Goal: Check status: Check status

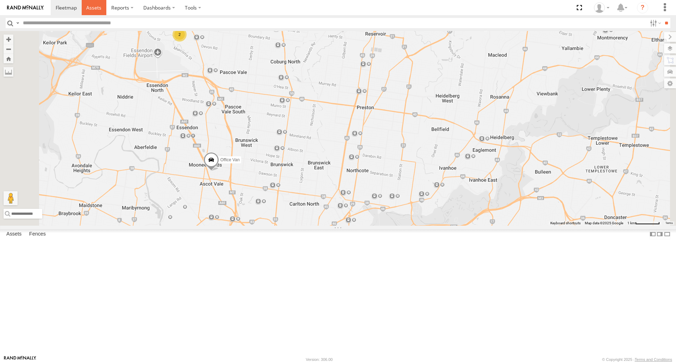
click at [96, 10] on span at bounding box center [93, 7] width 15 height 7
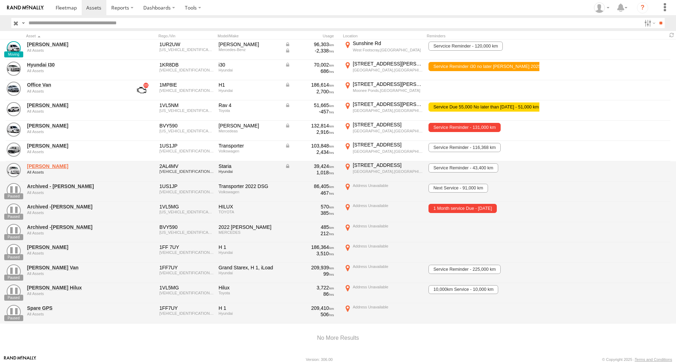
click at [36, 168] on link "[PERSON_NAME]" at bounding box center [75, 166] width 96 height 6
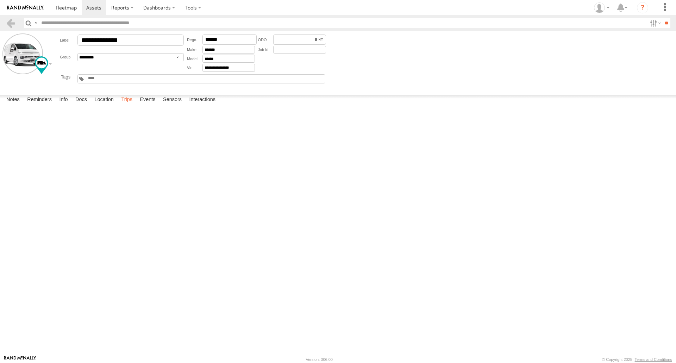
click at [127, 105] on label "Trips" at bounding box center [127, 100] width 18 height 10
click at [0, 0] on link at bounding box center [0, 0] width 0 height 0
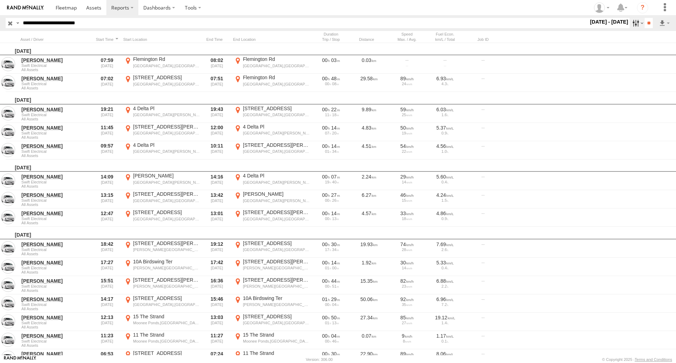
click at [639, 21] on label at bounding box center [637, 23] width 15 height 10
click at [0, 0] on label at bounding box center [0, 0] width 0 height 0
click at [645, 24] on input "**" at bounding box center [649, 23] width 8 height 10
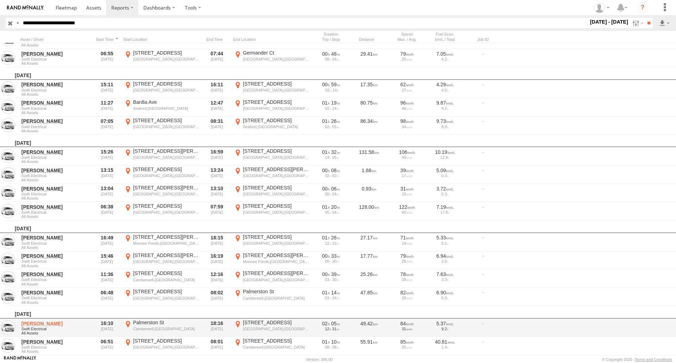
scroll to position [546, 0]
